Goal: Task Accomplishment & Management: Manage account settings

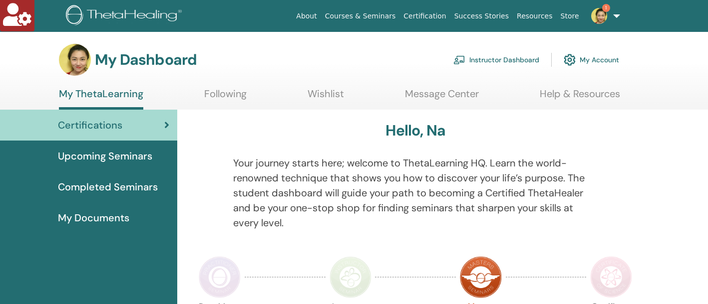
click at [494, 67] on link "Instructor Dashboard" at bounding box center [496, 60] width 86 height 22
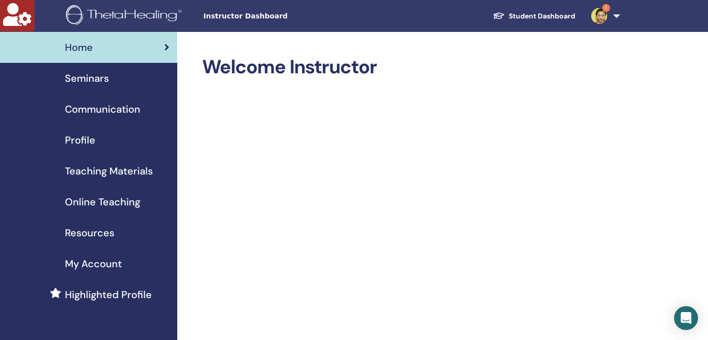
click at [111, 86] on link "Seminars" at bounding box center [88, 78] width 177 height 31
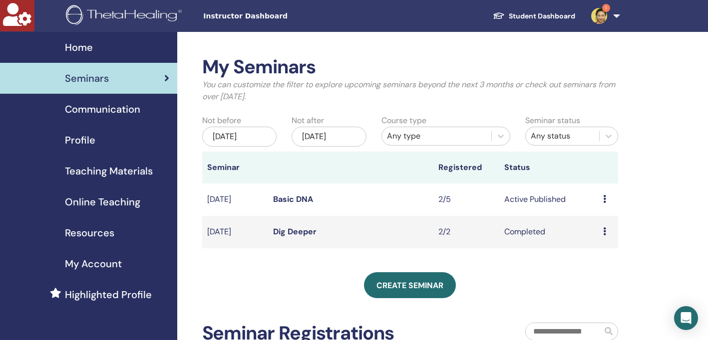
click at [284, 199] on link "Basic DNA" at bounding box center [293, 199] width 40 height 10
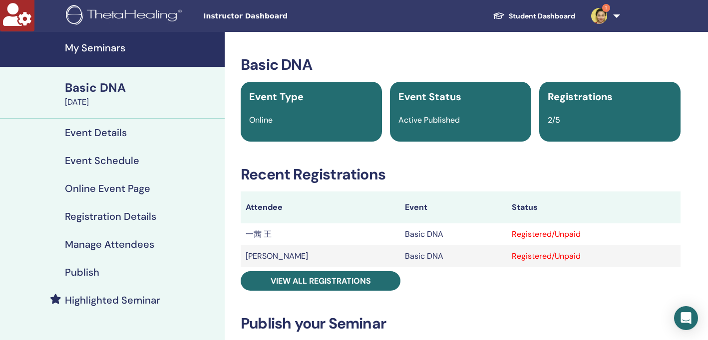
click at [97, 159] on h4 "Event Schedule" at bounding box center [102, 161] width 74 height 12
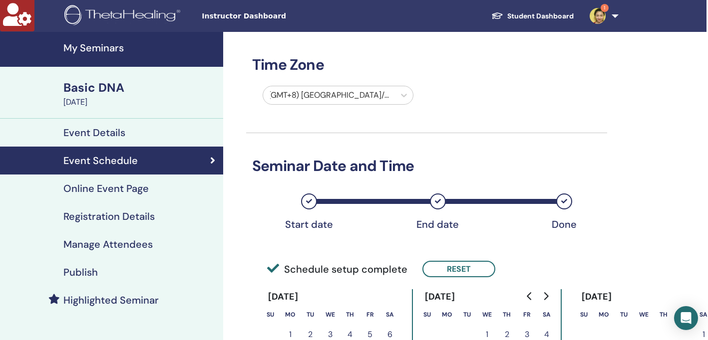
scroll to position [0, 1]
click at [116, 102] on div "September 21, 2025" at bounding box center [140, 102] width 154 height 12
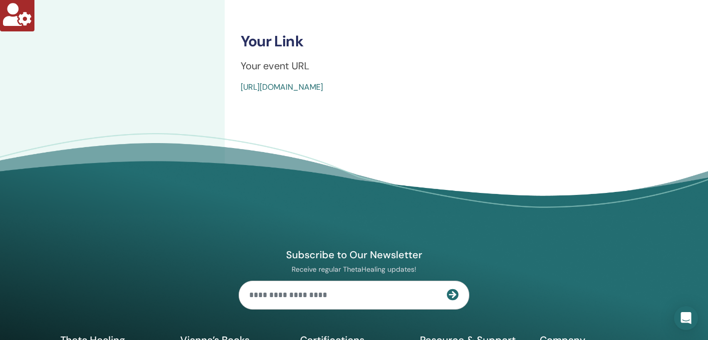
scroll to position [481, 0]
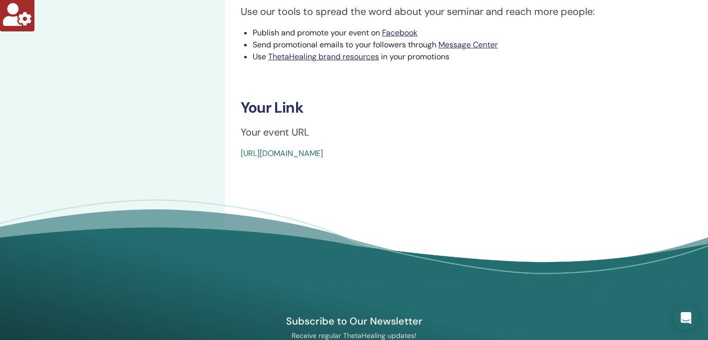
click at [323, 152] on link "https://www.thetahealing.com/seminar-377817-details.html" at bounding box center [282, 153] width 82 height 10
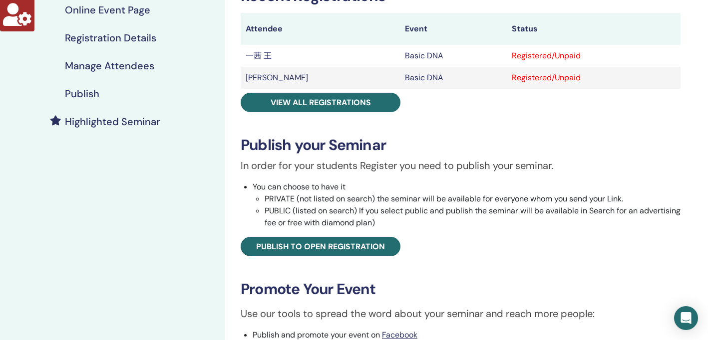
scroll to position [176, 0]
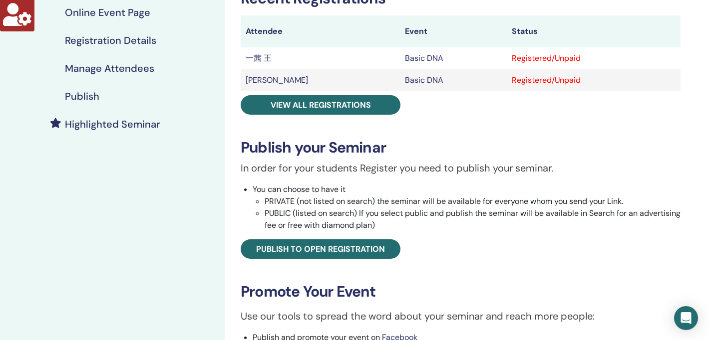
click at [117, 97] on div "Publish" at bounding box center [112, 96] width 209 height 12
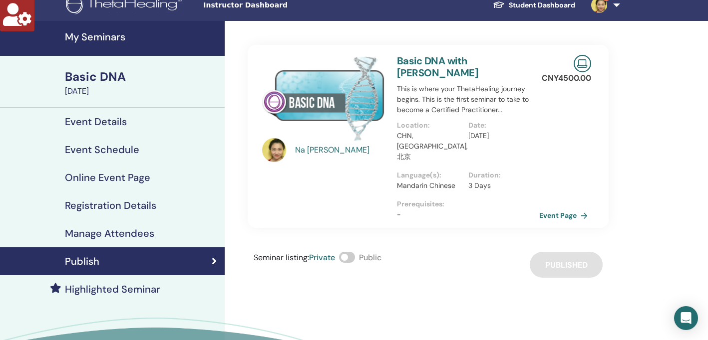
scroll to position [10, 0]
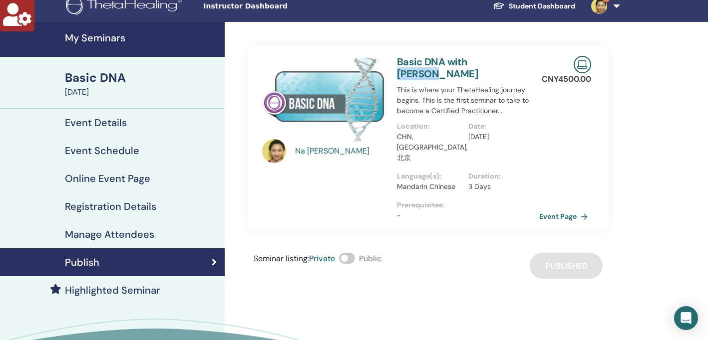
drag, startPoint x: 515, startPoint y: 62, endPoint x: 472, endPoint y: 59, distance: 43.0
click at [471, 59] on h3 "Basic DNA with Na Wang" at bounding box center [468, 68] width 142 height 24
copy link "Na Wang"
click at [558, 209] on link "Event Page" at bounding box center [567, 216] width 52 height 15
